Goal: Task Accomplishment & Management: Manage account settings

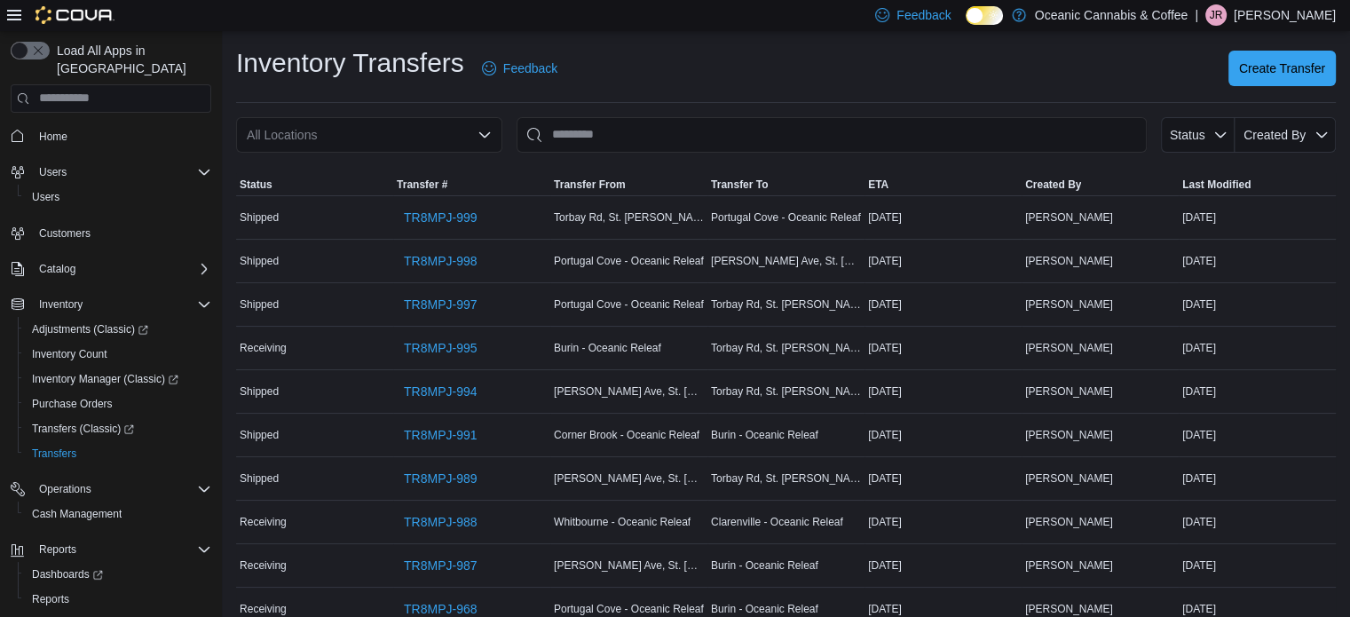
click at [672, 70] on div "Inventory Transfers Feedback Create Transfer" at bounding box center [786, 68] width 1100 height 46
click at [644, 70] on div "Inventory Transfers Feedback Create Transfer" at bounding box center [786, 68] width 1100 height 46
click at [425, 114] on div "Inventory Transfers Feedback Create Transfer All Locations Status Created By So…" at bounding box center [786, 435] width 1128 height 808
click at [428, 128] on div "All Locations" at bounding box center [369, 134] width 266 height 35
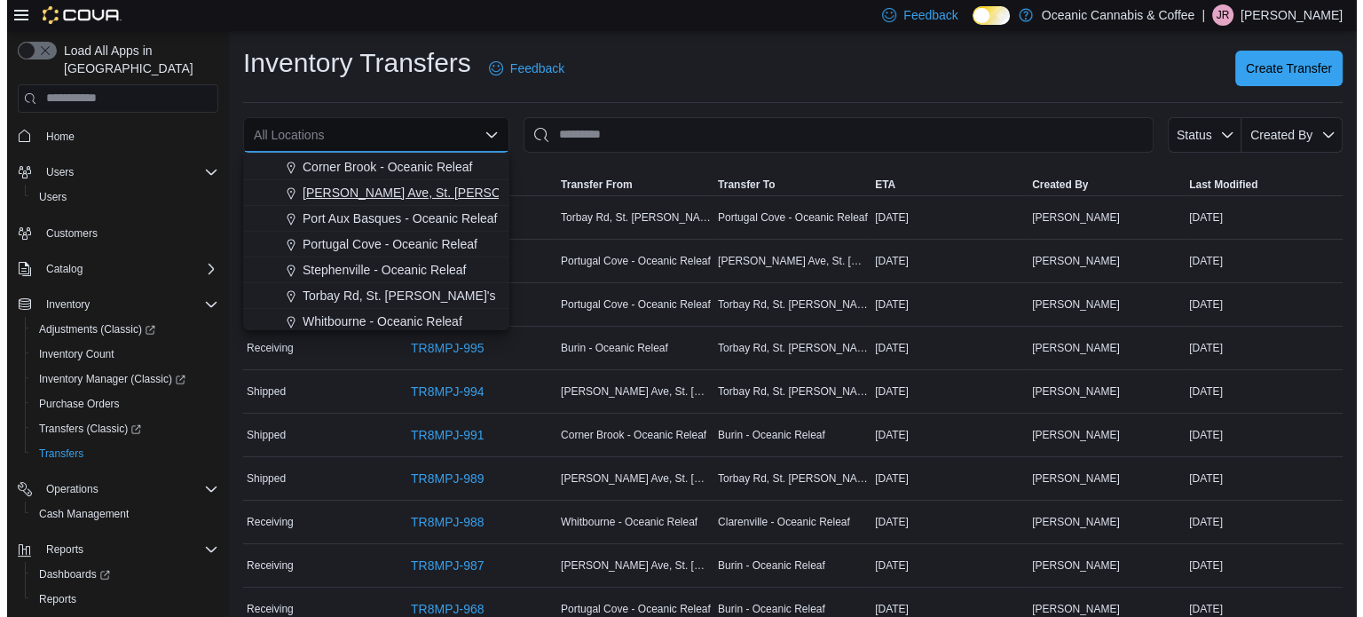
scroll to position [106, 0]
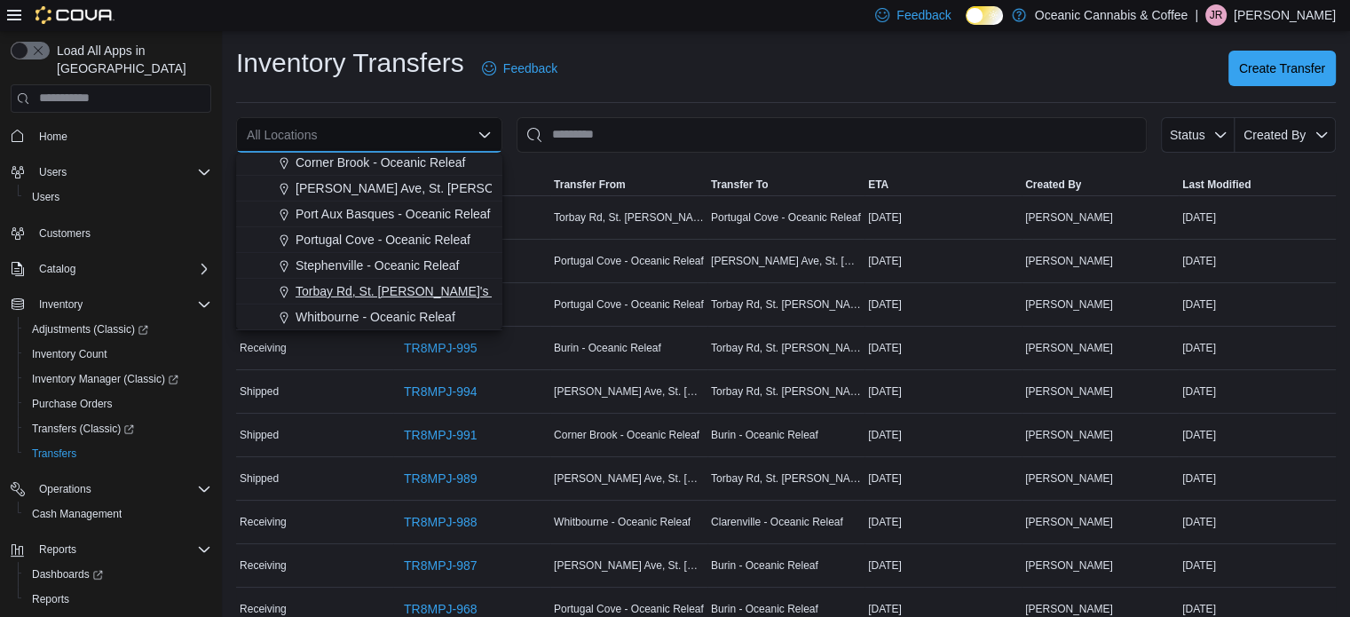
click at [376, 282] on span "Torbay Rd, St. [PERSON_NAME]'s - Oceanic Releaf" at bounding box center [440, 291] width 289 height 18
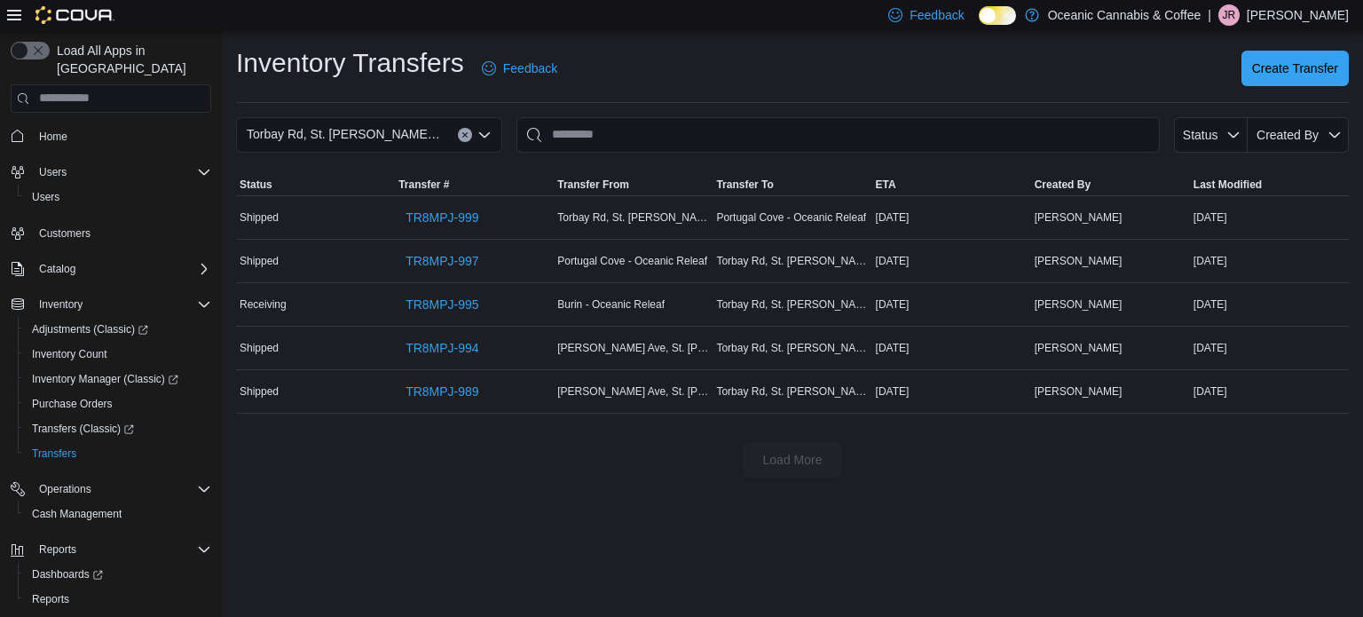
click at [725, 65] on div "Inventory Transfers Feedback Create Transfer" at bounding box center [792, 68] width 1113 height 46
click at [456, 344] on span "TR8MPJ-994" at bounding box center [442, 348] width 73 height 18
